Goal: Task Accomplishment & Management: Manage account settings

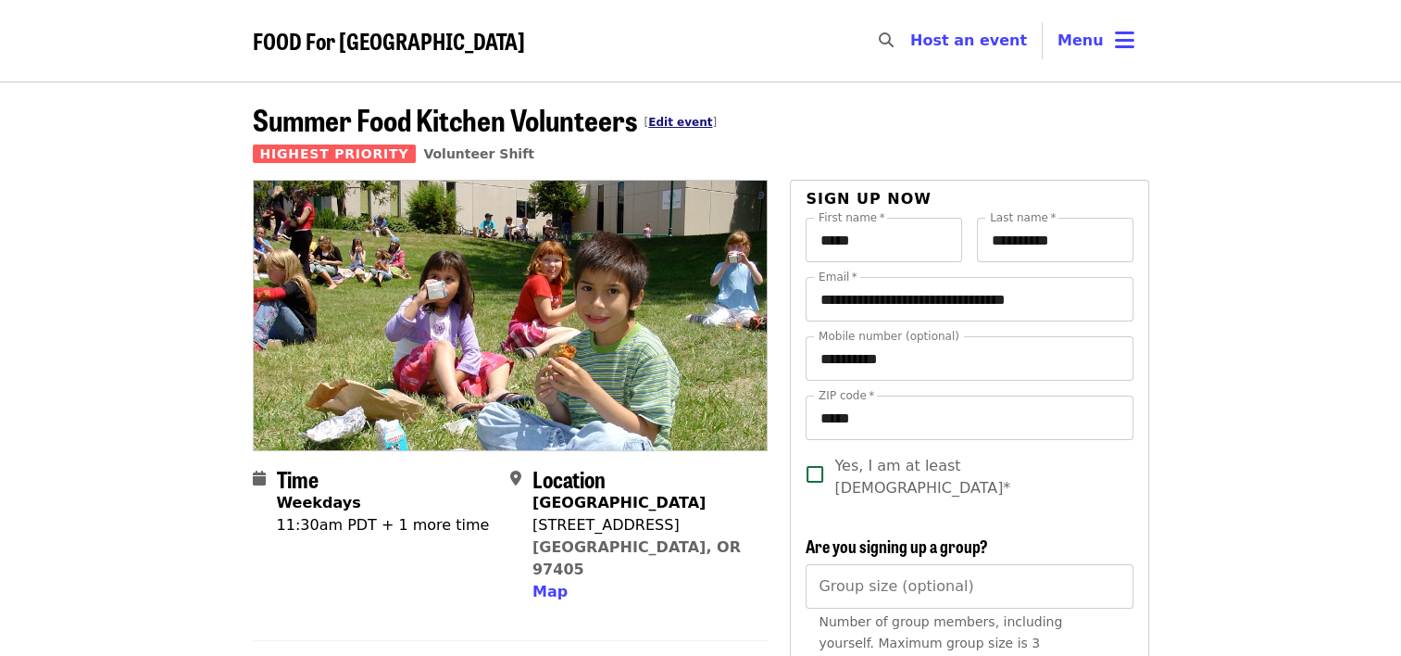
click at [681, 118] on link "Edit event" at bounding box center [680, 122] width 64 height 13
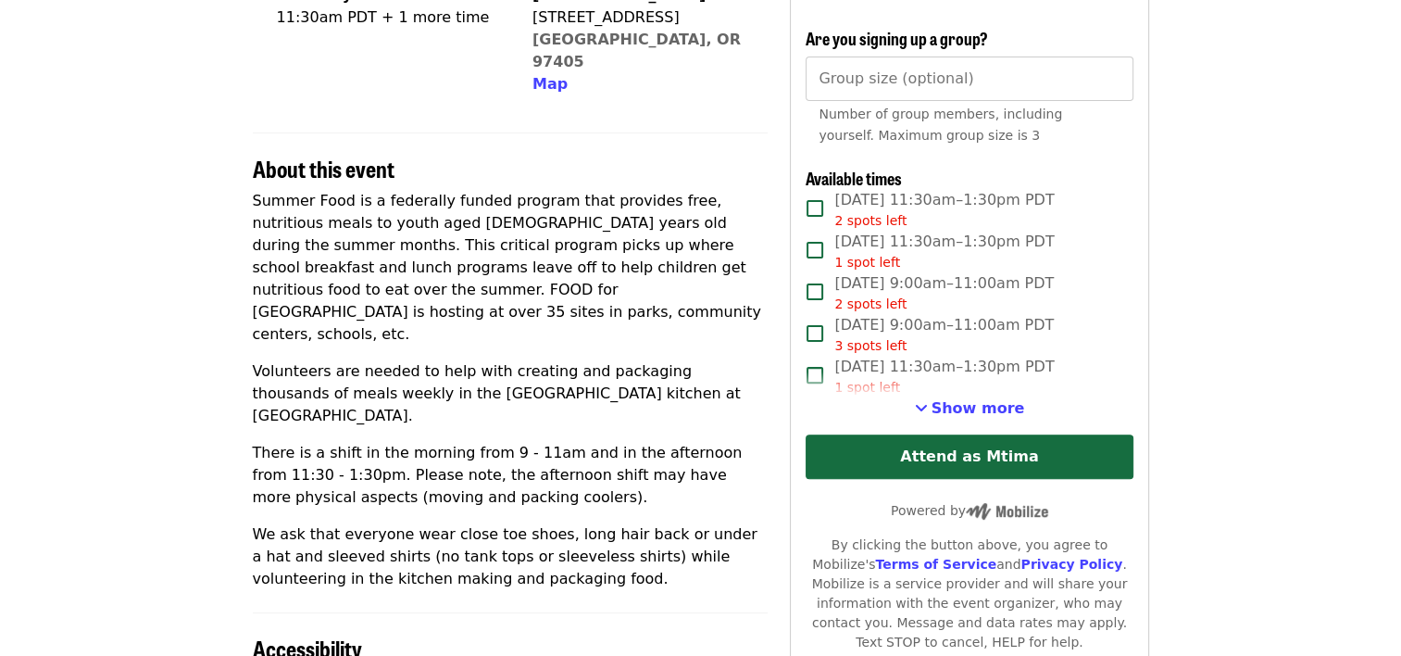
scroll to position [512, 0]
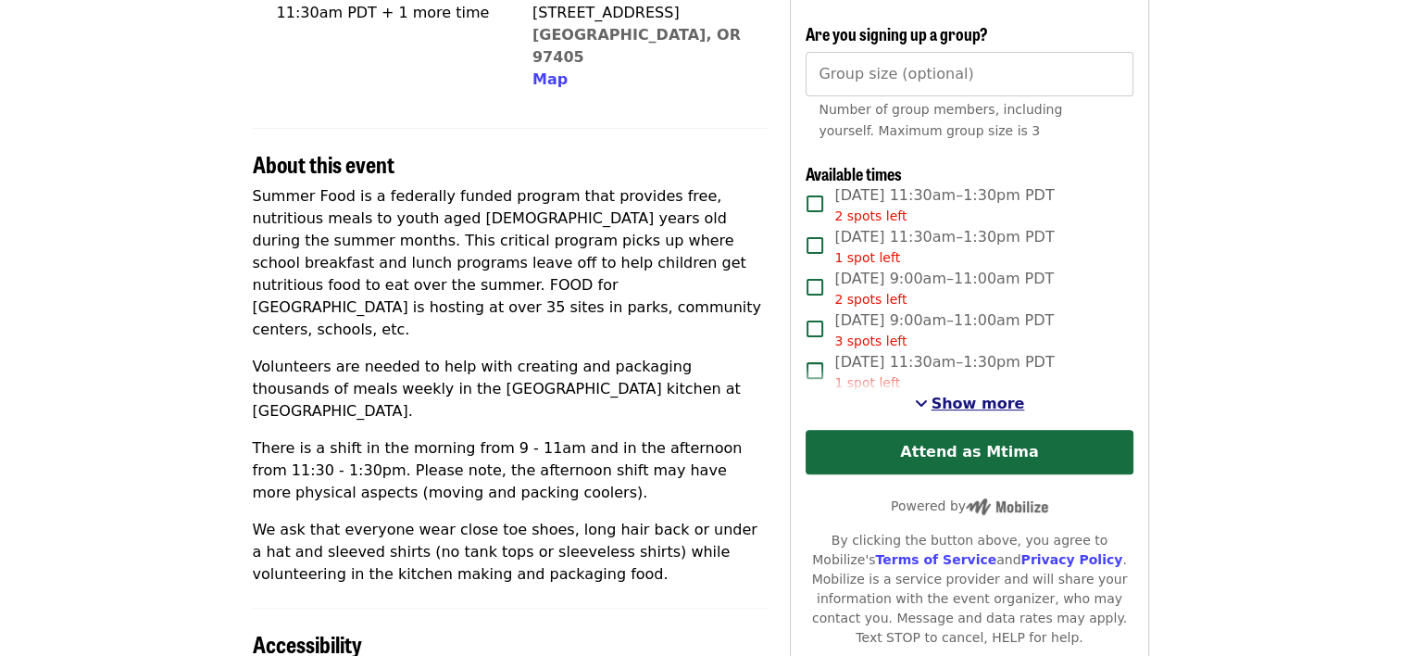
click at [961, 395] on span "Show more" at bounding box center [979, 404] width 94 height 18
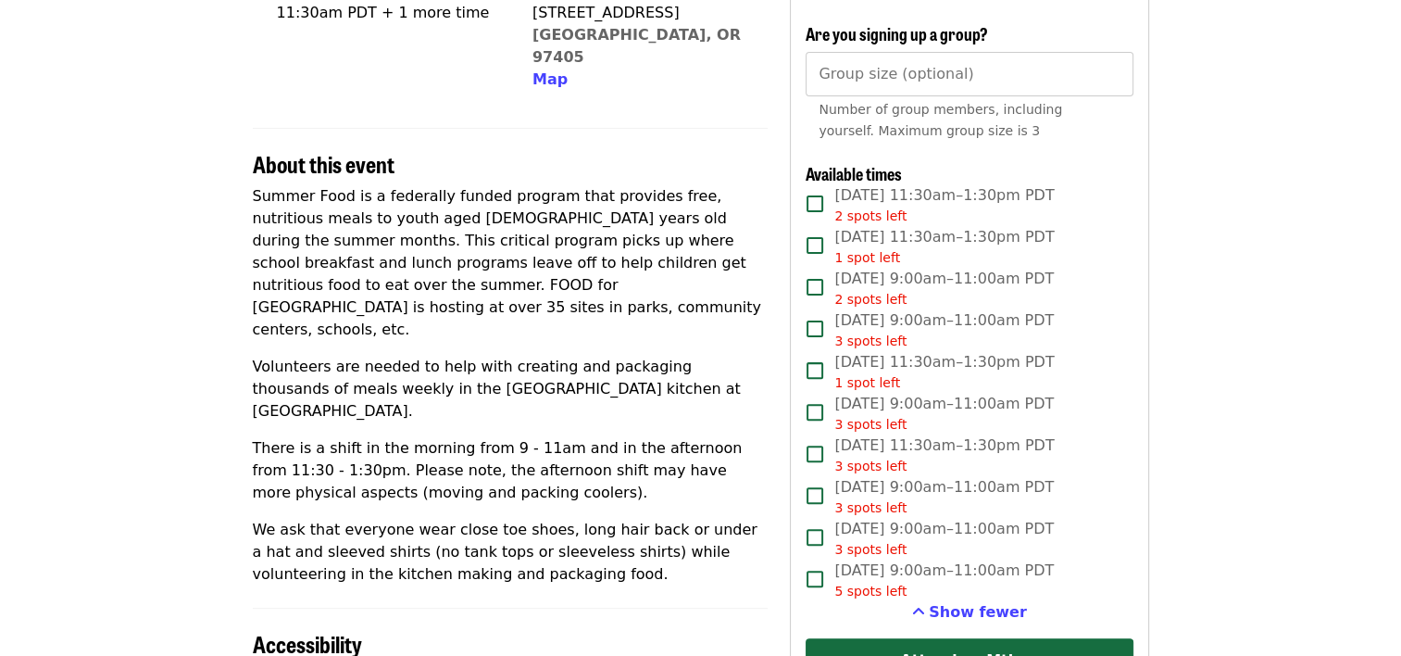
click at [651, 356] on p "Volunteers are needed to help with creating and packaging thousands of meals we…" at bounding box center [511, 389] width 516 height 67
